Goal: Navigation & Orientation: Find specific page/section

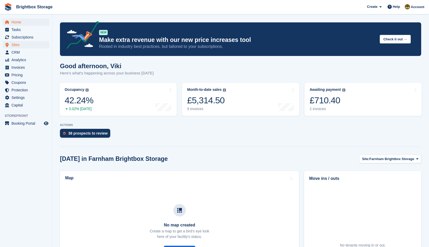
click at [20, 44] on span "Sites" at bounding box center [26, 44] width 31 height 7
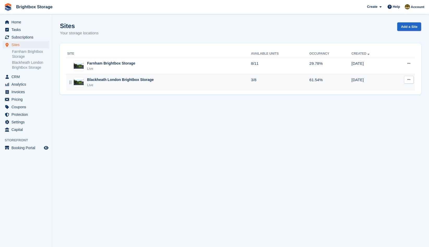
click at [111, 81] on div "Blackheath London Brightbox Storage" at bounding box center [120, 79] width 67 height 5
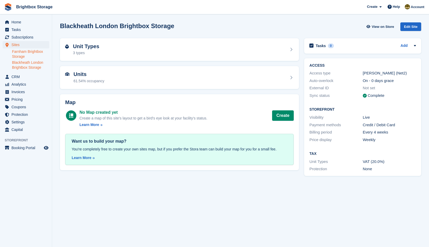
click at [34, 50] on link "Farnham Brightbox Storage" at bounding box center [30, 54] width 37 height 10
click at [21, 45] on span "Sites" at bounding box center [26, 44] width 31 height 7
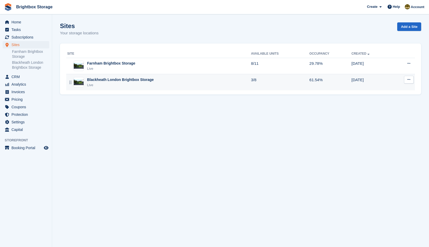
click at [261, 78] on td "3/8" at bounding box center [280, 82] width 58 height 16
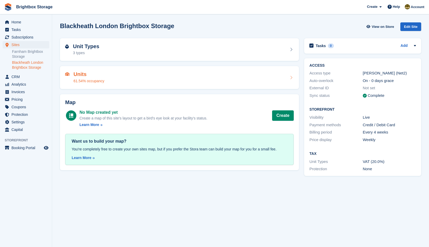
click at [264, 73] on div "Units 61.54% occupancy" at bounding box center [179, 77] width 229 height 13
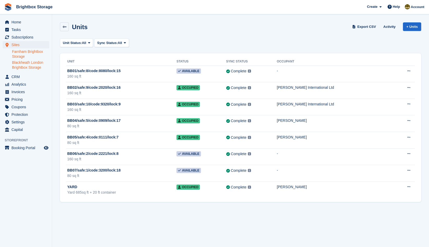
click at [22, 53] on link "Farnham Brightbox Storage" at bounding box center [30, 54] width 37 height 10
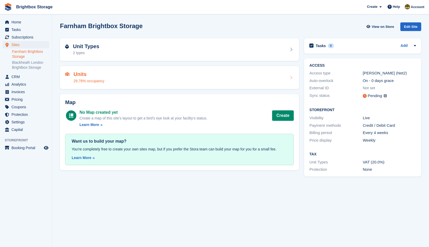
click at [203, 77] on div "Units 29.78% occupancy" at bounding box center [179, 77] width 229 height 13
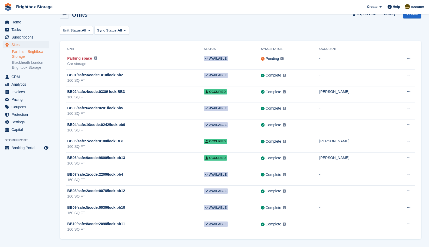
scroll to position [13, 0]
click at [21, 63] on link "Blackheath London Brightbox Storage" at bounding box center [30, 65] width 37 height 10
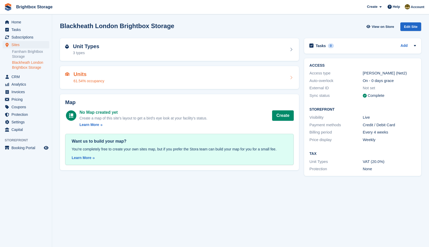
click at [135, 80] on div "Units 61.54% occupancy" at bounding box center [179, 77] width 229 height 13
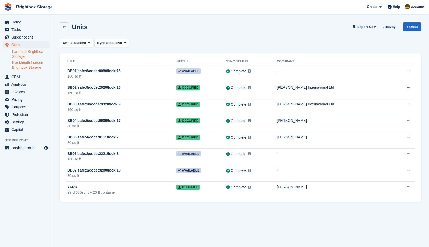
click at [26, 50] on link "Farnham Brightbox Storage" at bounding box center [30, 54] width 37 height 10
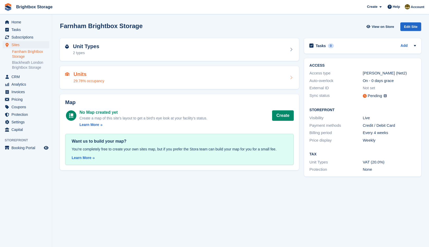
click at [162, 82] on div "Units 29.78% occupancy" at bounding box center [179, 77] width 229 height 13
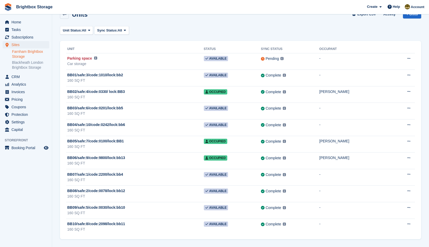
scroll to position [13, 0]
click at [17, 45] on span "Sites" at bounding box center [26, 44] width 31 height 7
